Goal: Communication & Community: Share content

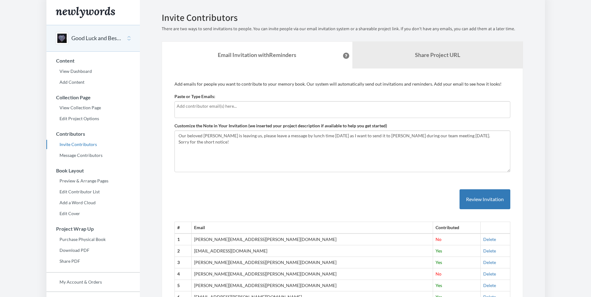
click at [258, 108] on input "text" at bounding box center [342, 106] width 331 height 7
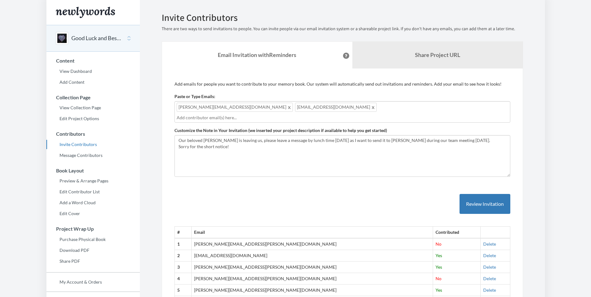
click at [335, 114] on input "text" at bounding box center [342, 117] width 331 height 7
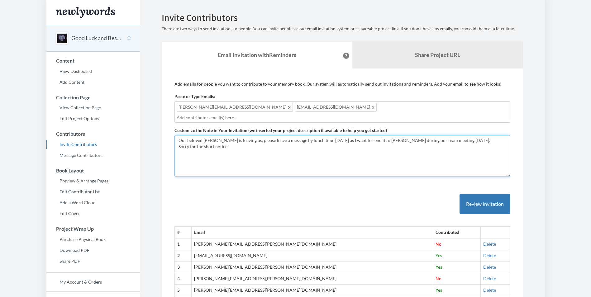
click at [319, 147] on textarea "Our beloved [PERSON_NAME] is leaving us, please leave a message by lunch time […" at bounding box center [342, 156] width 336 height 42
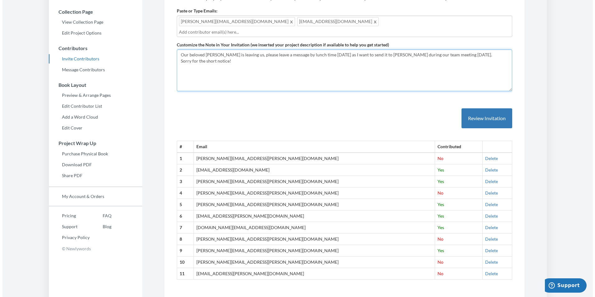
scroll to position [93, 0]
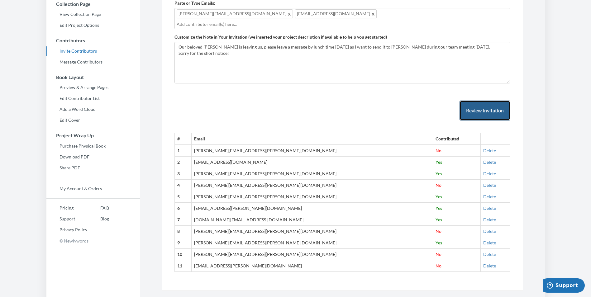
click at [473, 106] on button "Review Invitation" at bounding box center [484, 111] width 51 height 20
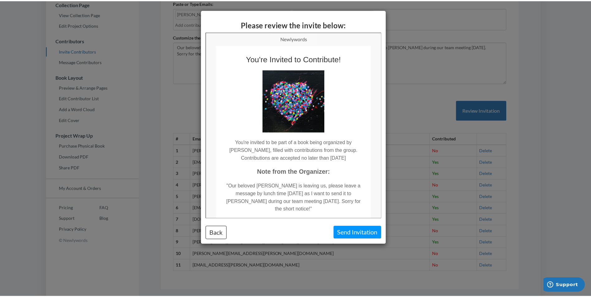
scroll to position [0, 0]
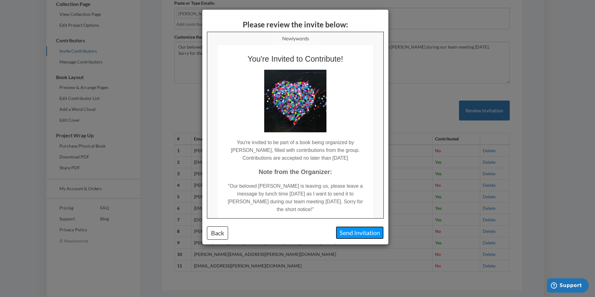
click at [359, 230] on button "Send Invitation" at bounding box center [360, 232] width 48 height 13
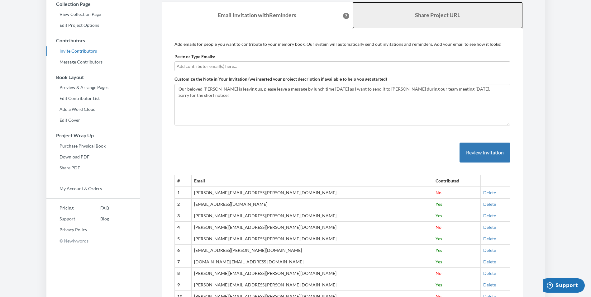
click at [445, 12] on b "Share Project URL" at bounding box center [437, 15] width 45 height 7
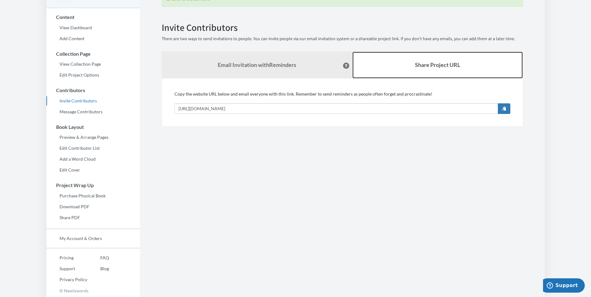
scroll to position [44, 0]
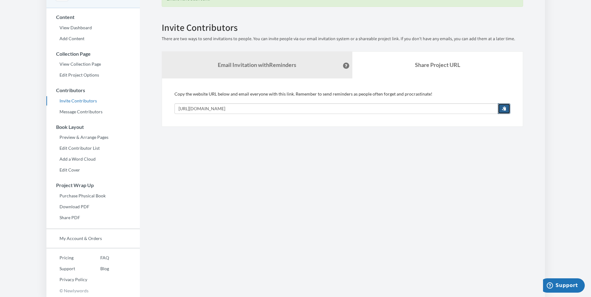
click at [503, 106] on button "button" at bounding box center [504, 108] width 12 height 11
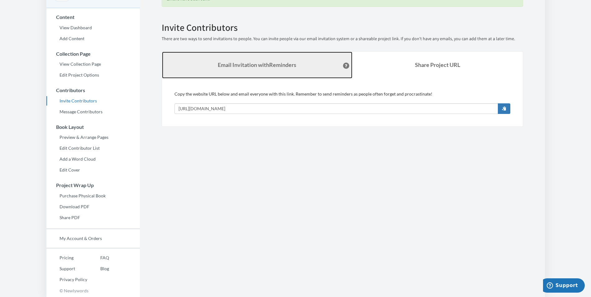
click at [276, 62] on strong "Email Invitation with Reminders" at bounding box center [257, 64] width 78 height 7
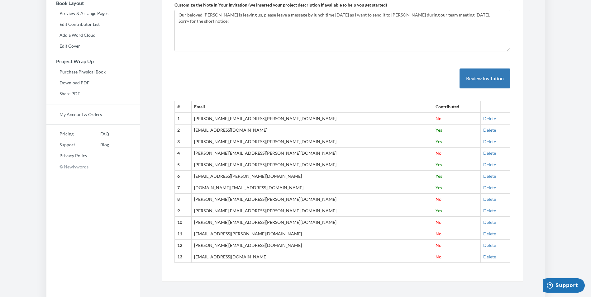
scroll to position [168, 0]
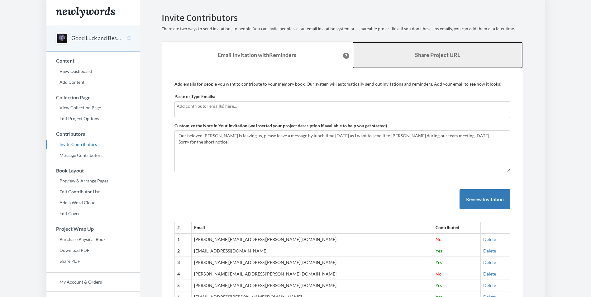
click at [460, 58] on link "Share Project URL" at bounding box center [437, 55] width 170 height 27
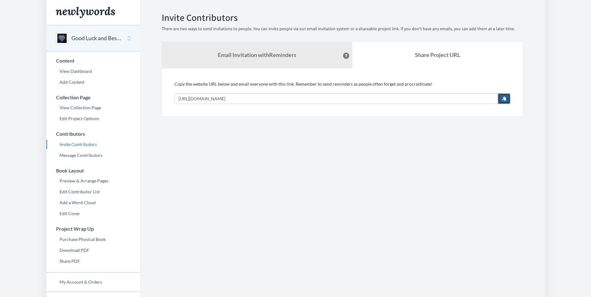
click at [505, 98] on span "button" at bounding box center [504, 98] width 4 height 4
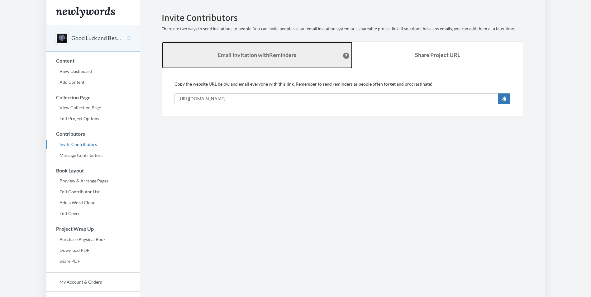
click at [291, 58] on strong "Email Invitation with Reminders" at bounding box center [257, 54] width 78 height 7
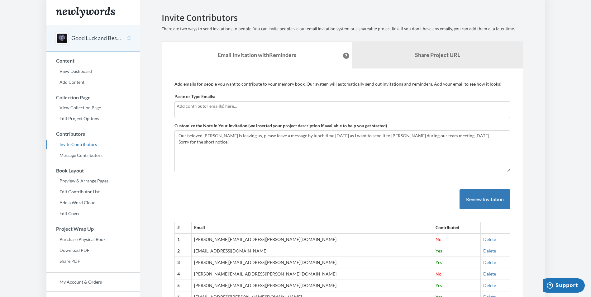
click at [250, 115] on div at bounding box center [342, 109] width 336 height 17
type input "[PERSON_NAME][EMAIL_ADDRESS][PERSON_NAME][DOMAIN_NAME]"
click at [480, 201] on button "Review Invitation" at bounding box center [484, 199] width 51 height 20
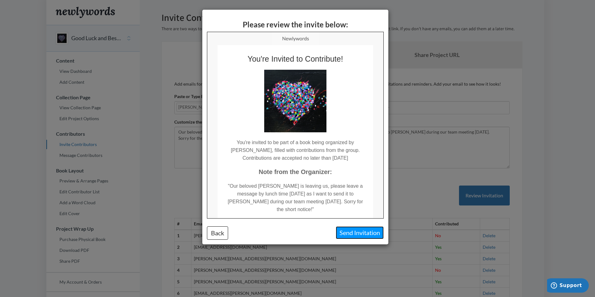
click at [368, 234] on button "Send Invitation" at bounding box center [360, 232] width 48 height 13
